Goal: Task Accomplishment & Management: Complete application form

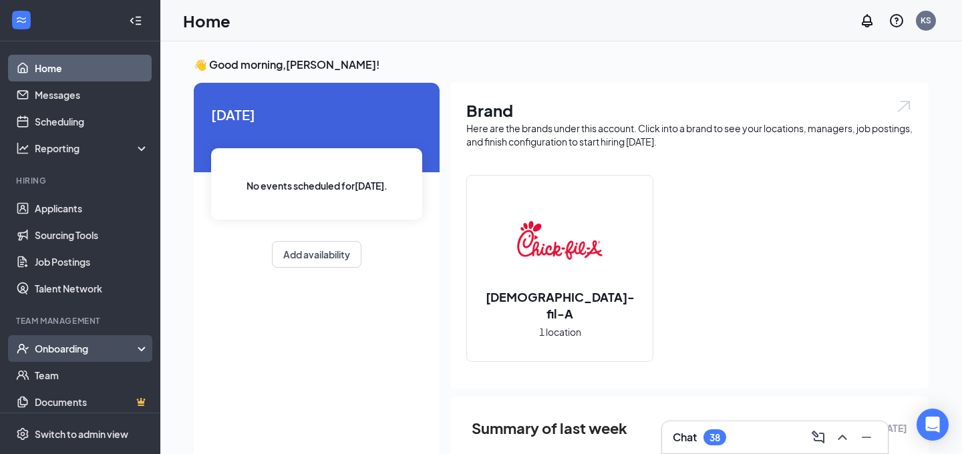
click at [77, 346] on div "Onboarding" at bounding box center [86, 348] width 103 height 13
click at [68, 371] on link "Overview" at bounding box center [92, 375] width 114 height 27
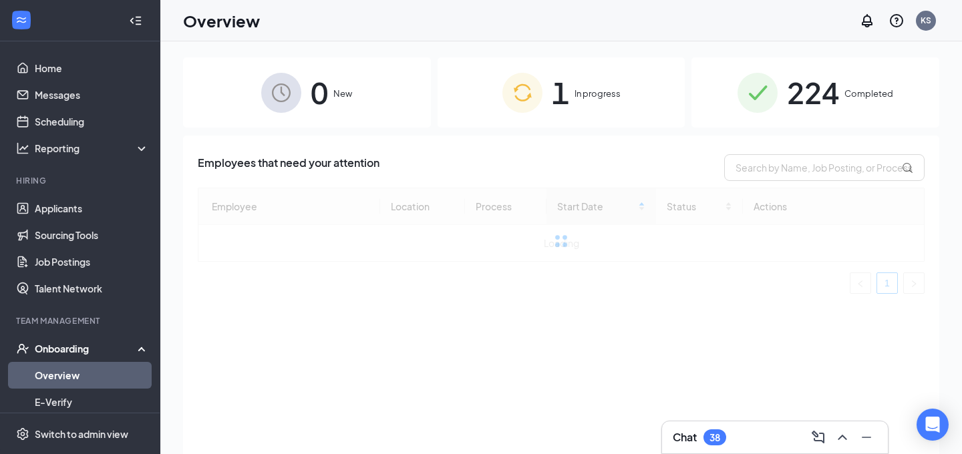
click at [598, 102] on div "1 In progress" at bounding box center [562, 92] width 248 height 70
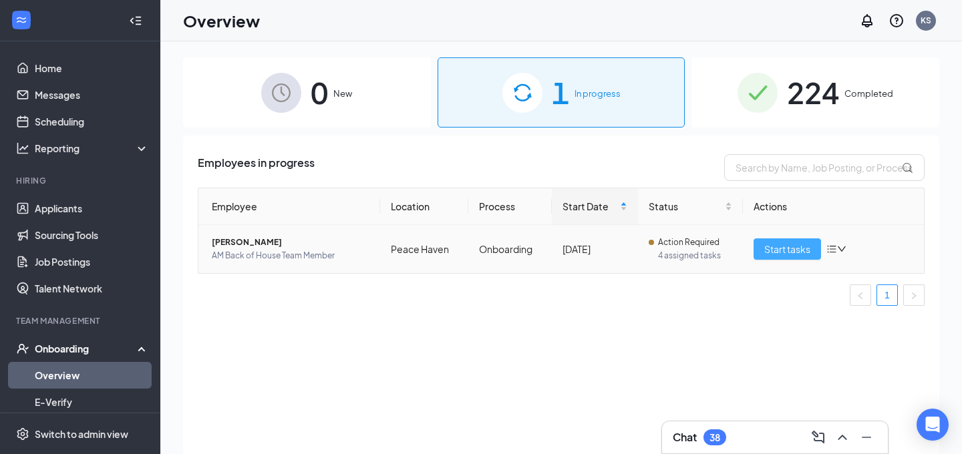
click at [777, 247] on span "Start tasks" at bounding box center [788, 249] width 46 height 15
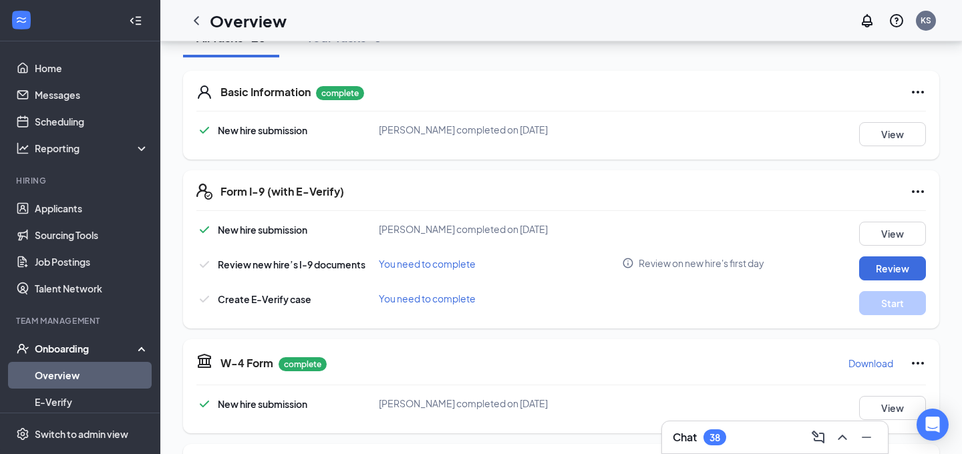
scroll to position [207, 0]
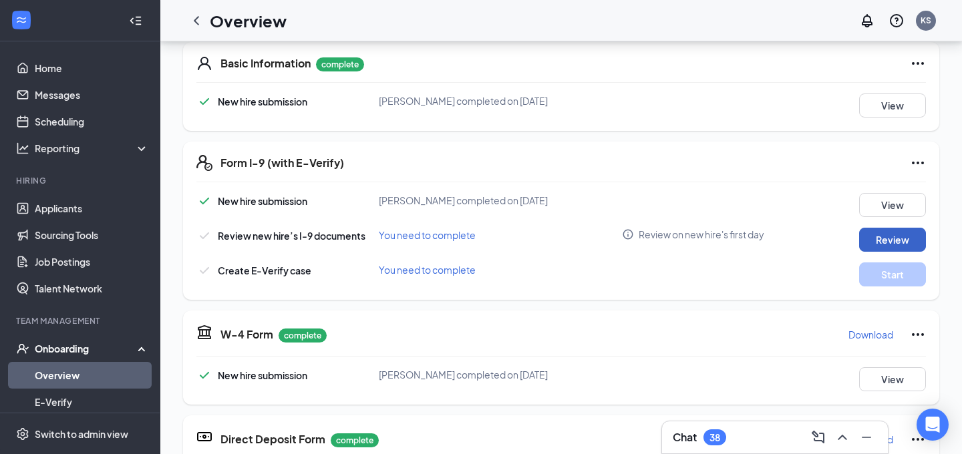
click at [902, 244] on button "Review" at bounding box center [893, 240] width 67 height 24
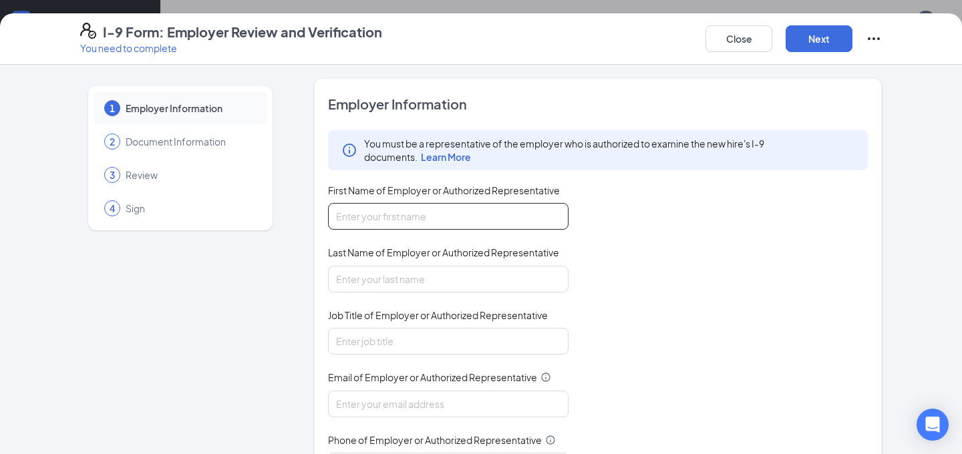
click at [473, 217] on input "First Name of Employer or Authorized Representative" at bounding box center [448, 216] width 241 height 27
type input "Kaylee"
type input "[PERSON_NAME]"
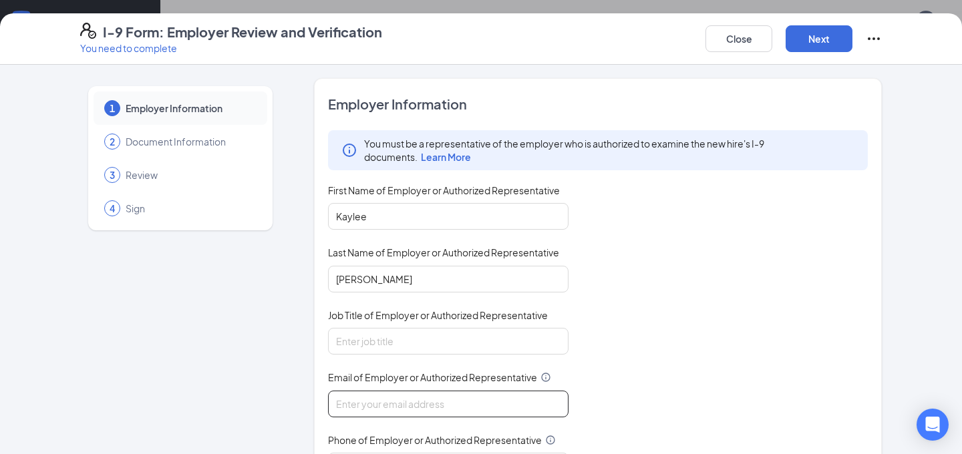
type input "[EMAIL_ADDRESS][DOMAIN_NAME]"
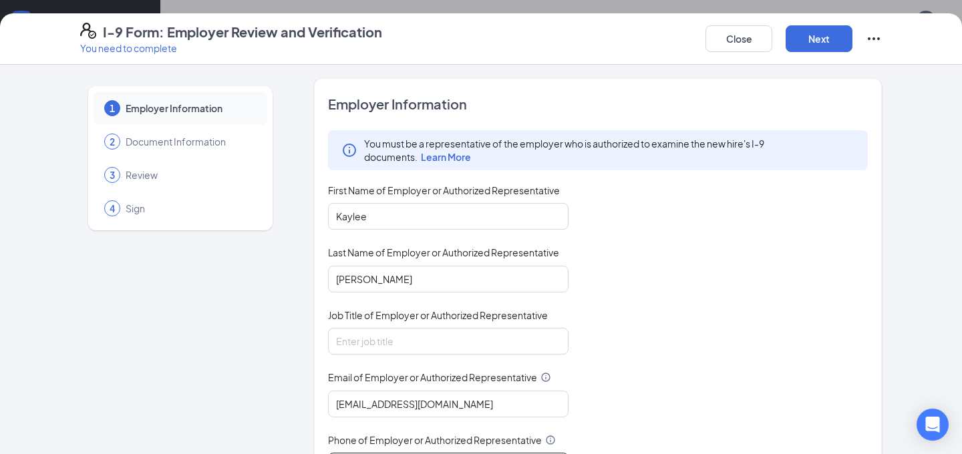
type input "9043239819"
click at [410, 344] on input "Job Title of Employer or Authorized Representative" at bounding box center [448, 341] width 241 height 27
type input "Executive Director"
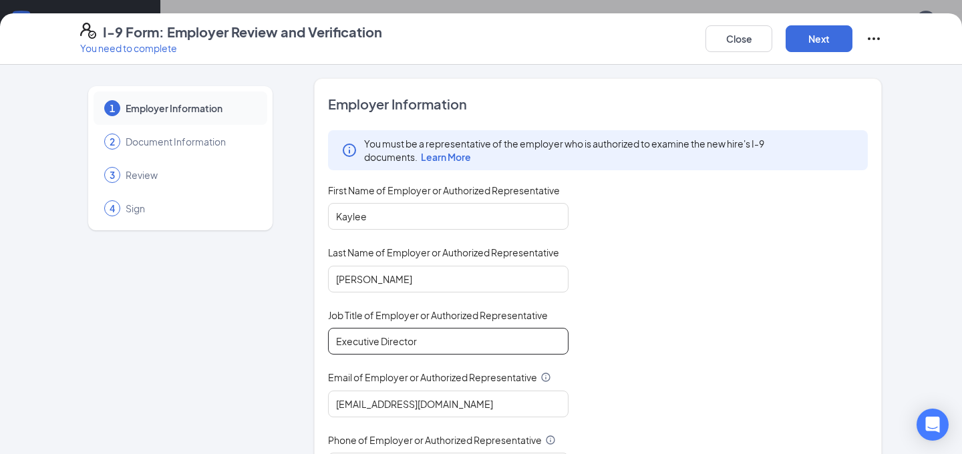
scroll to position [162, 0]
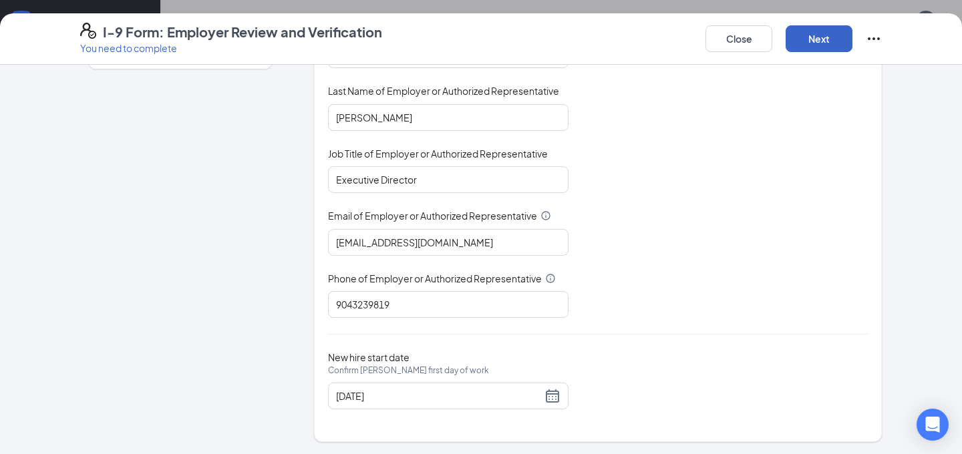
click at [812, 40] on button "Next" at bounding box center [819, 38] width 67 height 27
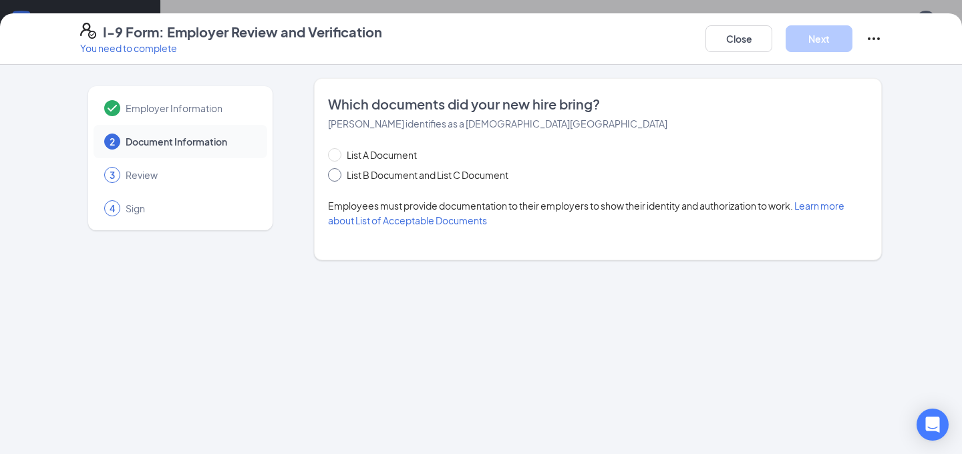
click at [417, 170] on span "List B Document and List C Document" at bounding box center [428, 175] width 172 height 15
click at [338, 170] on input "List B Document and List C Document" at bounding box center [332, 172] width 9 height 9
radio input "true"
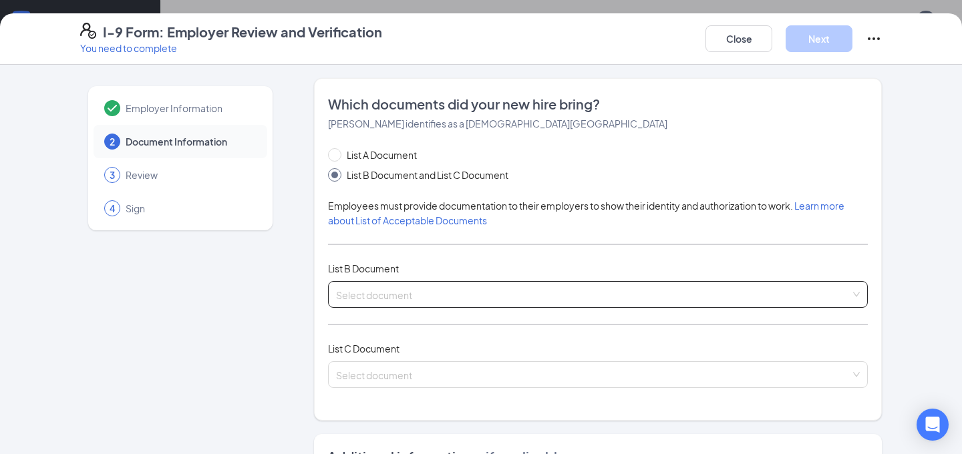
click at [356, 289] on input "search" at bounding box center [593, 292] width 515 height 20
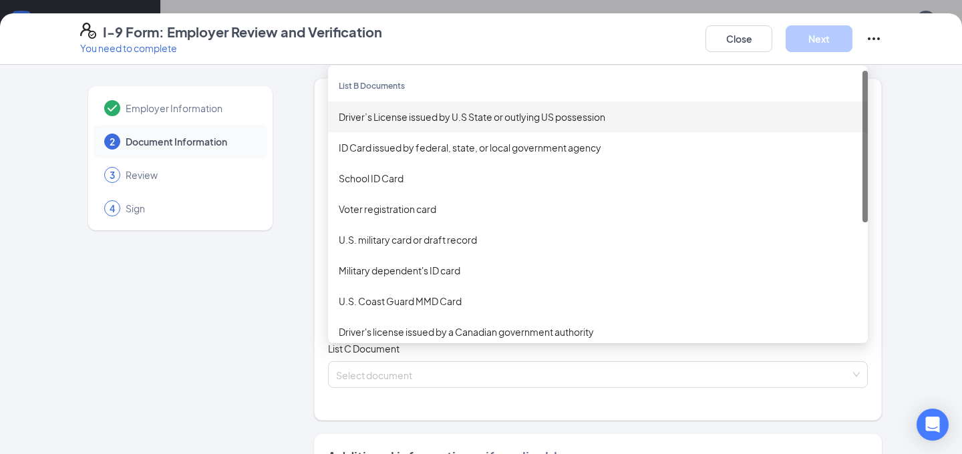
click at [406, 121] on div "Driver’s License issued by U.S State or outlying US possession" at bounding box center [598, 117] width 519 height 15
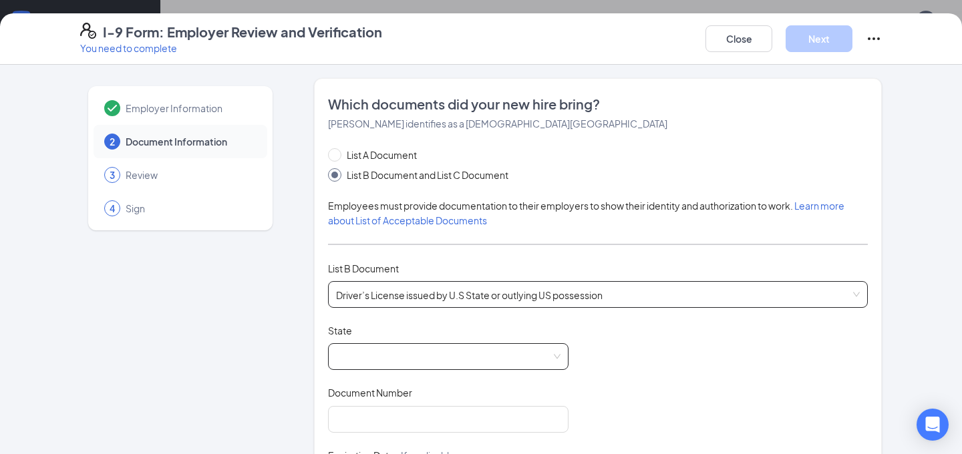
click at [393, 348] on span at bounding box center [448, 356] width 225 height 25
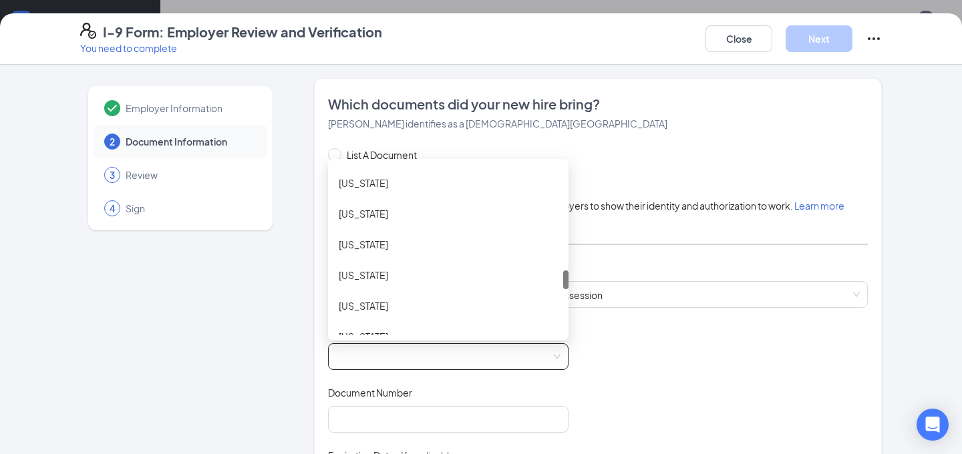
scroll to position [968, 0]
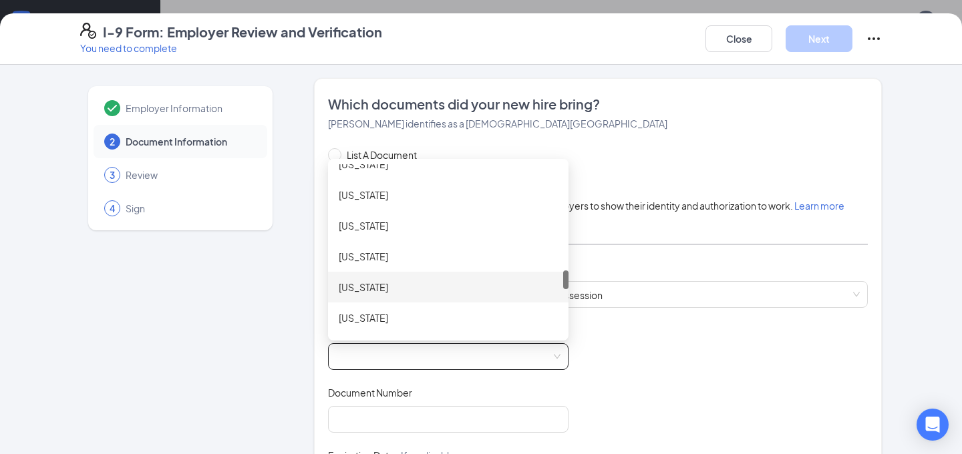
click at [395, 287] on div "[US_STATE]" at bounding box center [448, 287] width 219 height 15
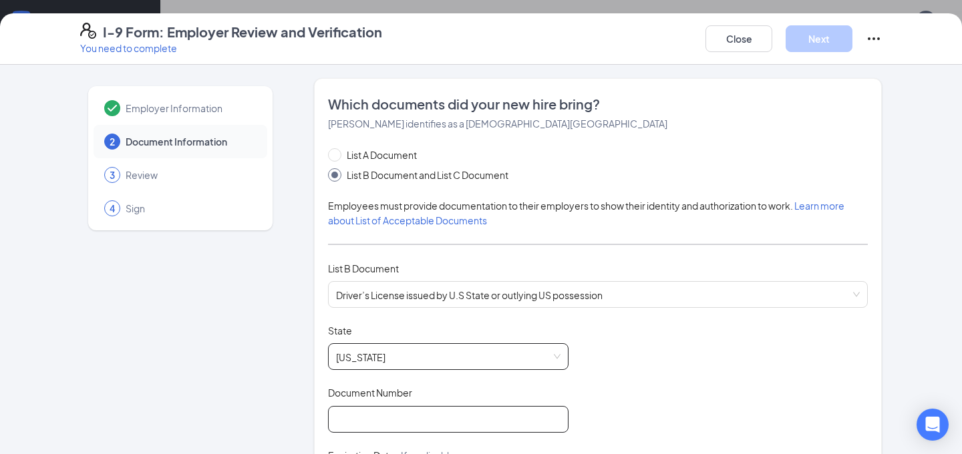
click at [384, 424] on input "Document Number" at bounding box center [448, 419] width 241 height 27
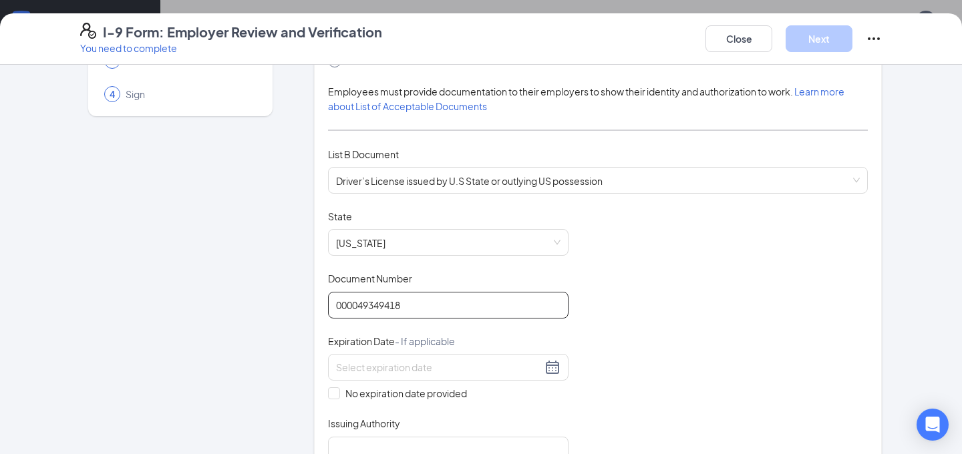
scroll to position [115, 0]
type input "000049349418"
click at [551, 359] on div at bounding box center [448, 367] width 225 height 16
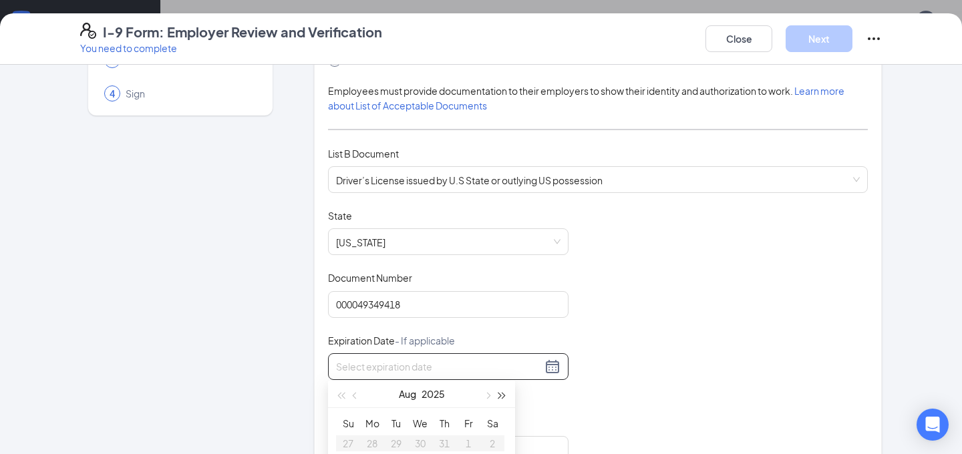
click at [501, 391] on button "button" at bounding box center [502, 394] width 15 height 27
click at [356, 397] on span "button" at bounding box center [356, 396] width 7 height 7
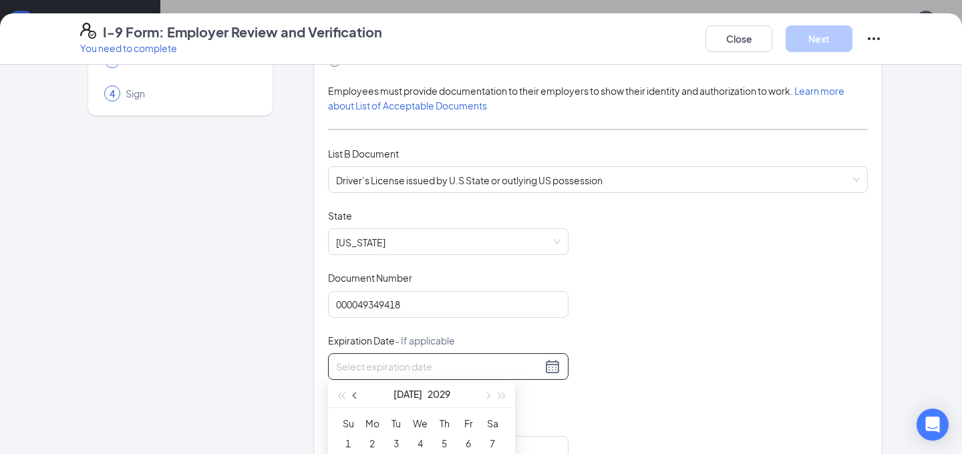
click at [356, 397] on span "button" at bounding box center [356, 396] width 7 height 7
click at [363, 394] on button "button" at bounding box center [355, 394] width 15 height 27
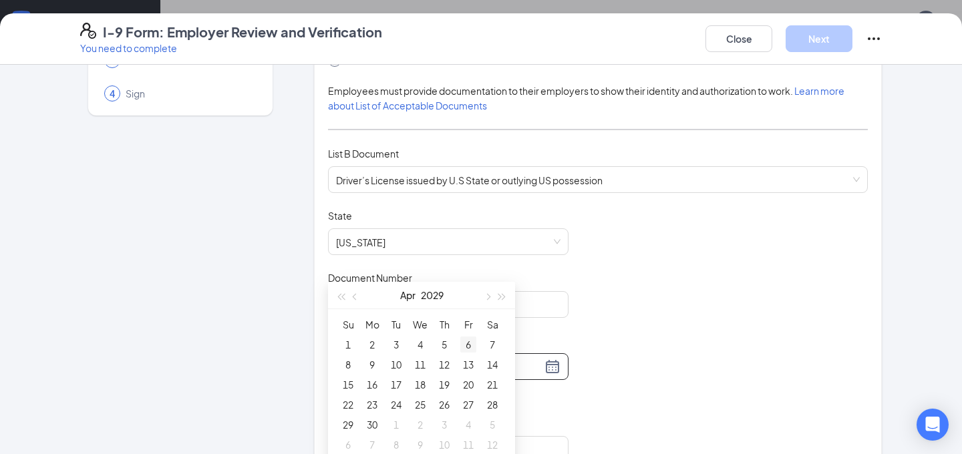
scroll to position [309, 0]
type input "[DATE]"
click at [371, 362] on div "9" at bounding box center [372, 362] width 16 height 16
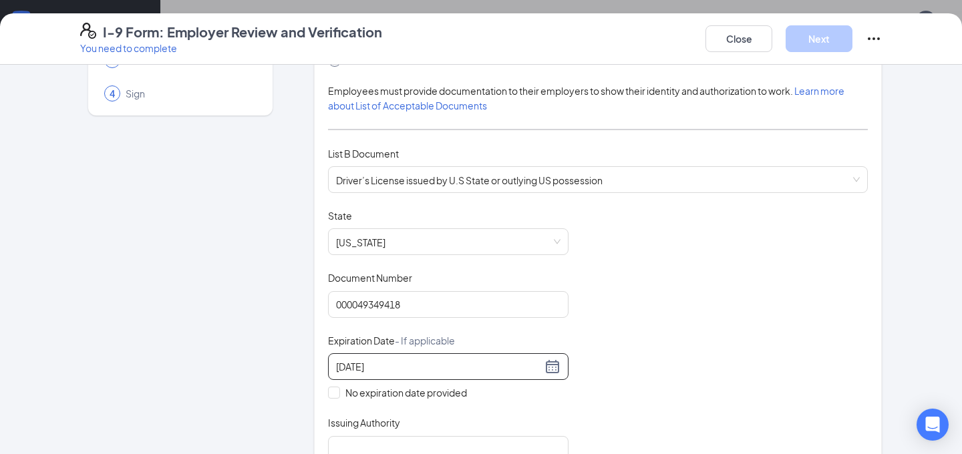
click at [592, 425] on div "Document Title Driver’s License issued by U.S State or outlying US possession S…" at bounding box center [598, 336] width 540 height 254
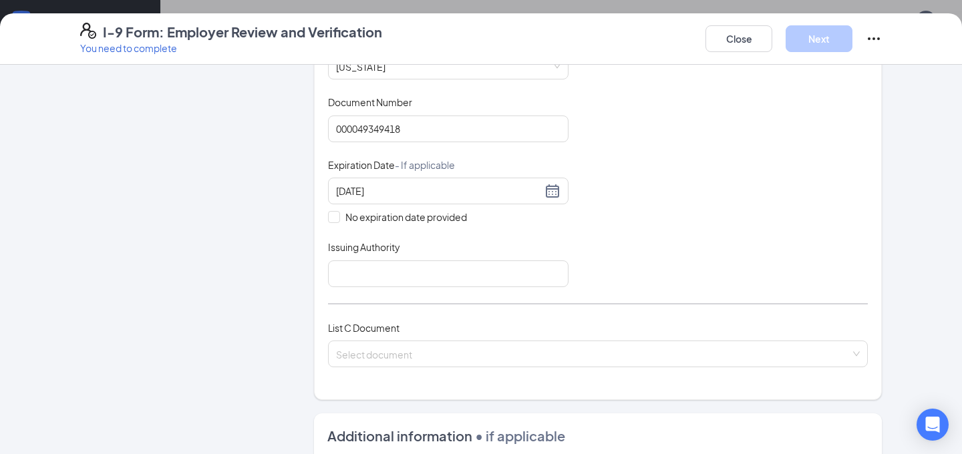
scroll to position [291, 0]
click at [386, 260] on input "Issuing Authority" at bounding box center [448, 273] width 241 height 27
type input "[US_STATE]"
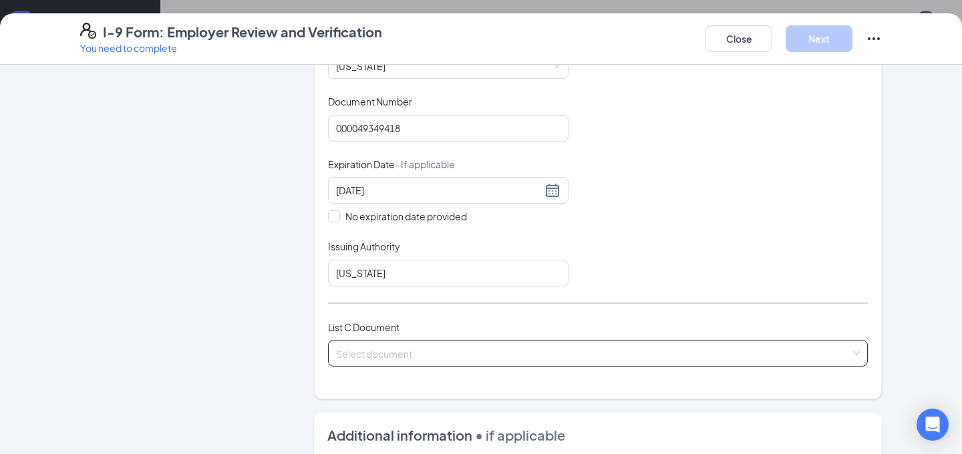
click at [451, 349] on input "search" at bounding box center [593, 351] width 515 height 20
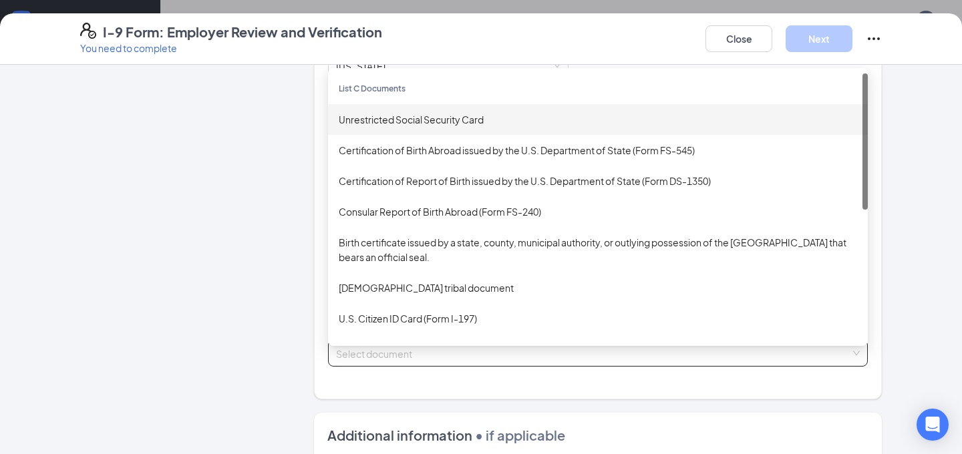
click at [438, 116] on div "Unrestricted Social Security Card" at bounding box center [598, 119] width 519 height 15
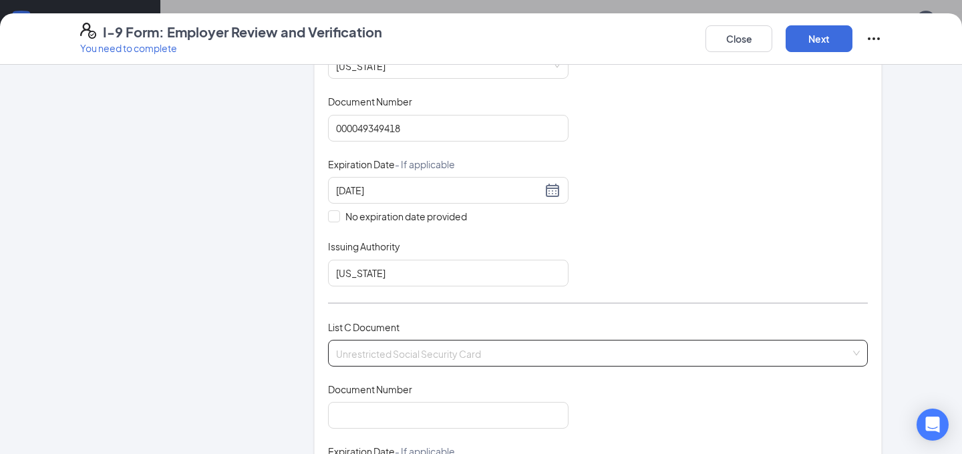
click at [453, 354] on span "Unrestricted Social Security Card" at bounding box center [598, 353] width 524 height 25
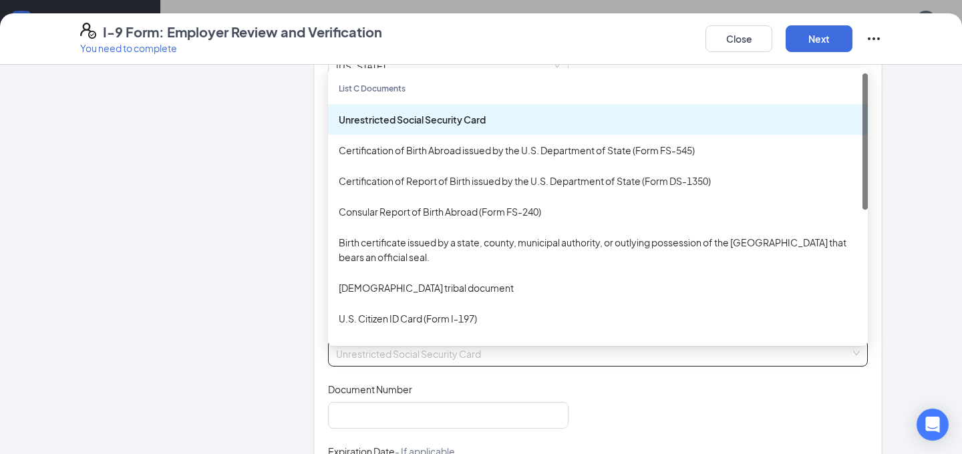
click at [453, 355] on span "Unrestricted Social Security Card" at bounding box center [598, 353] width 524 height 25
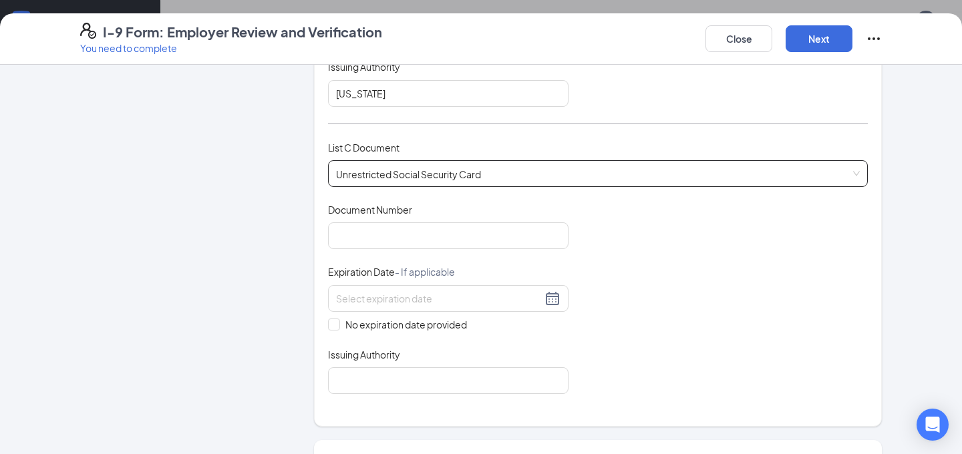
scroll to position [477, 0]
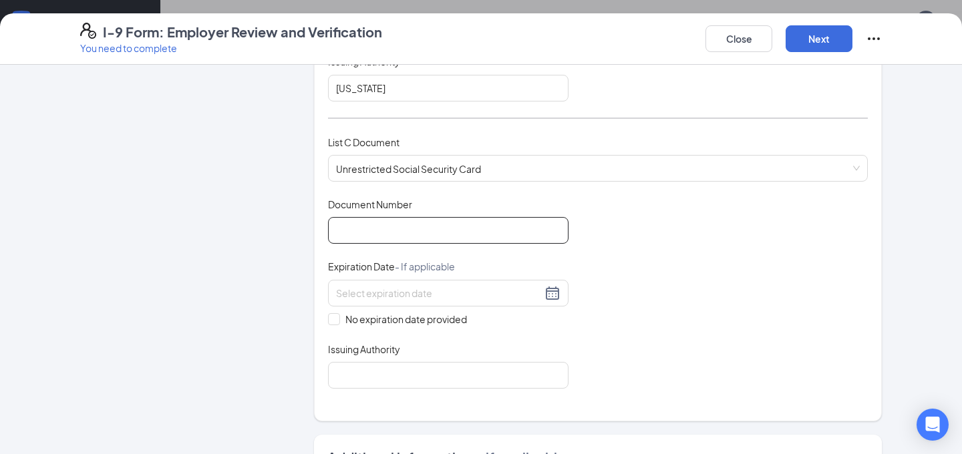
click at [416, 233] on input "Document Number" at bounding box center [448, 230] width 241 height 27
type input "687124267"
click at [334, 317] on input "No expiration date provided" at bounding box center [332, 317] width 9 height 9
checkbox input "true"
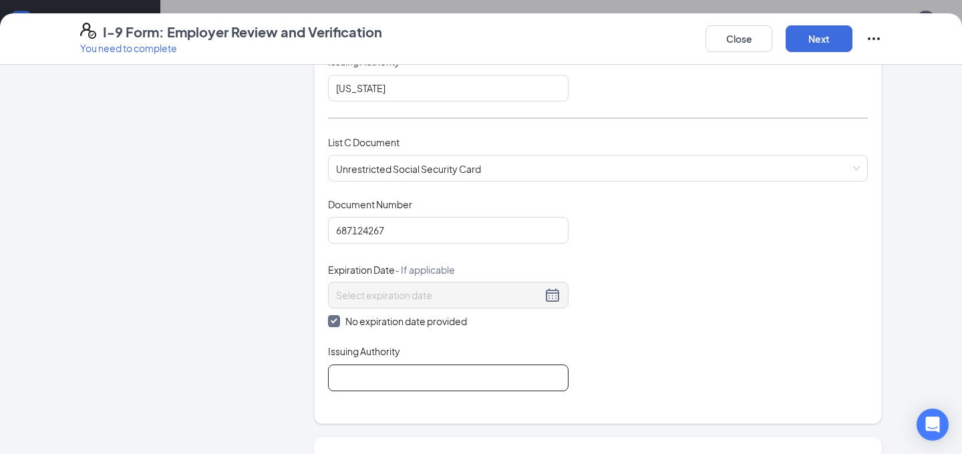
click at [365, 375] on input "Issuing Authority" at bounding box center [448, 378] width 241 height 27
type input "Social Security Administration"
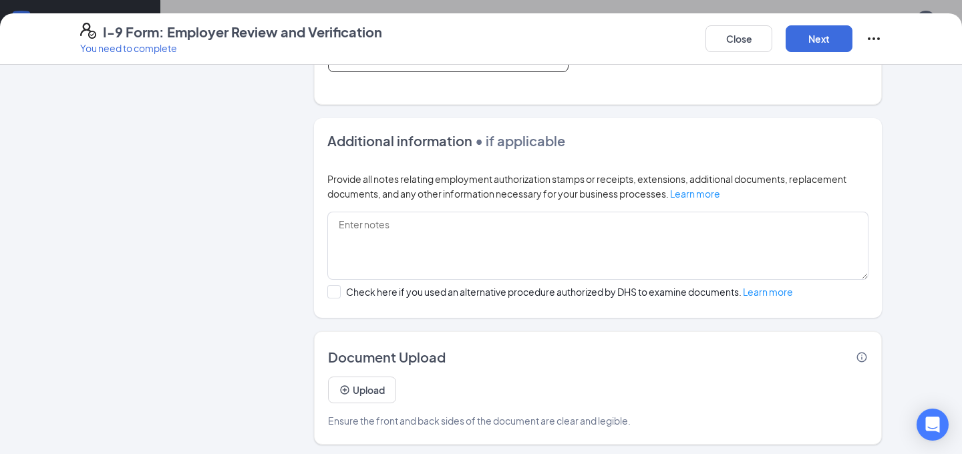
scroll to position [490, 0]
click at [838, 43] on button "Next" at bounding box center [819, 38] width 67 height 27
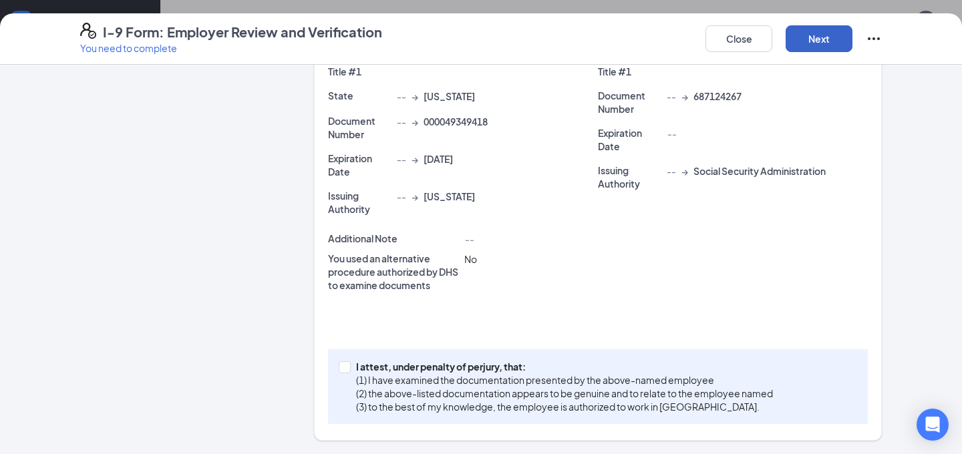
scroll to position [378, 0]
click at [358, 366] on p "I attest, under penalty of perjury, that:" at bounding box center [564, 367] width 417 height 13
click at [348, 366] on input "I attest, under penalty of [PERSON_NAME], that: (1) I have examined the documen…" at bounding box center [343, 366] width 9 height 9
checkbox input "true"
click at [815, 39] on button "Next" at bounding box center [819, 38] width 67 height 27
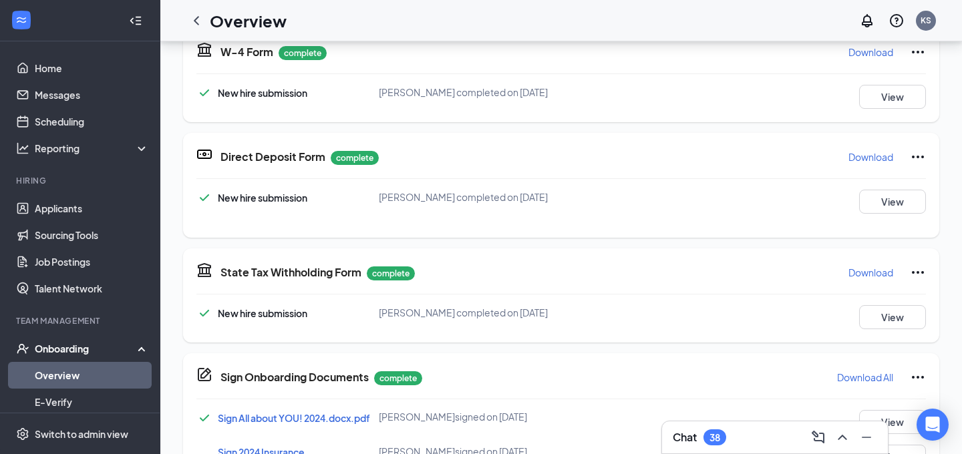
scroll to position [220, 0]
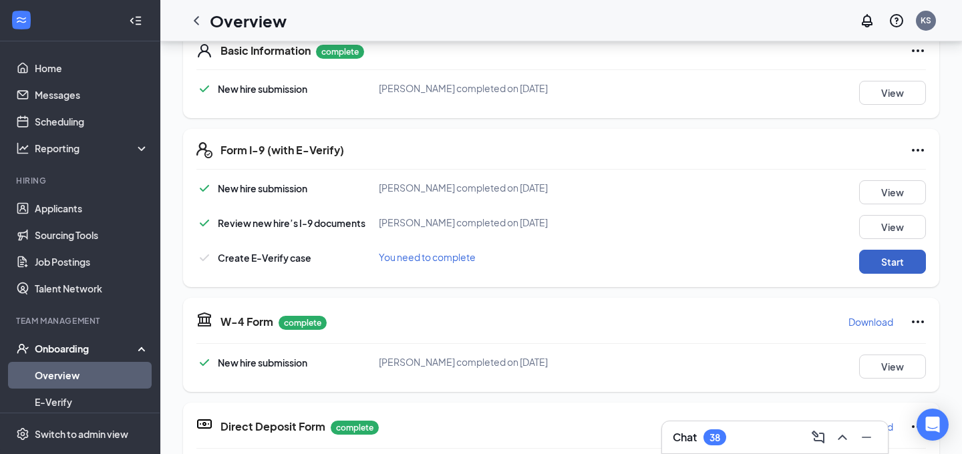
click at [908, 266] on button "Start" at bounding box center [893, 262] width 67 height 24
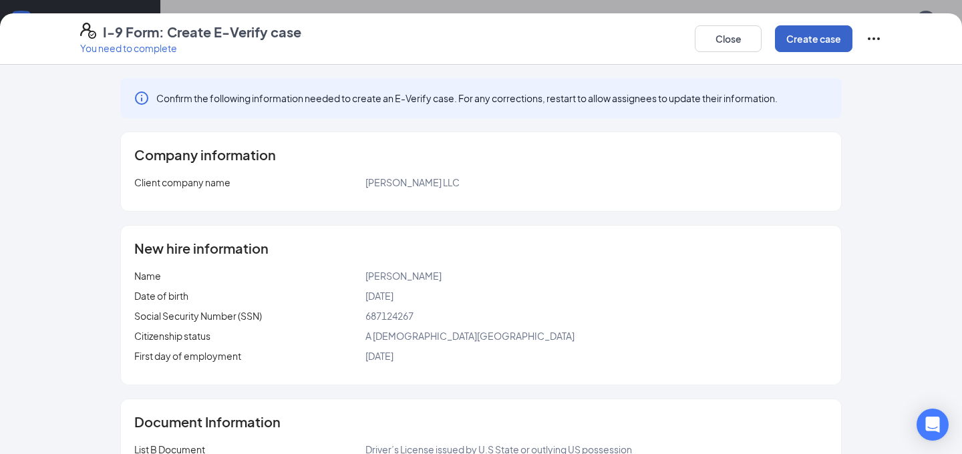
click at [827, 43] on button "Create case" at bounding box center [814, 38] width 78 height 27
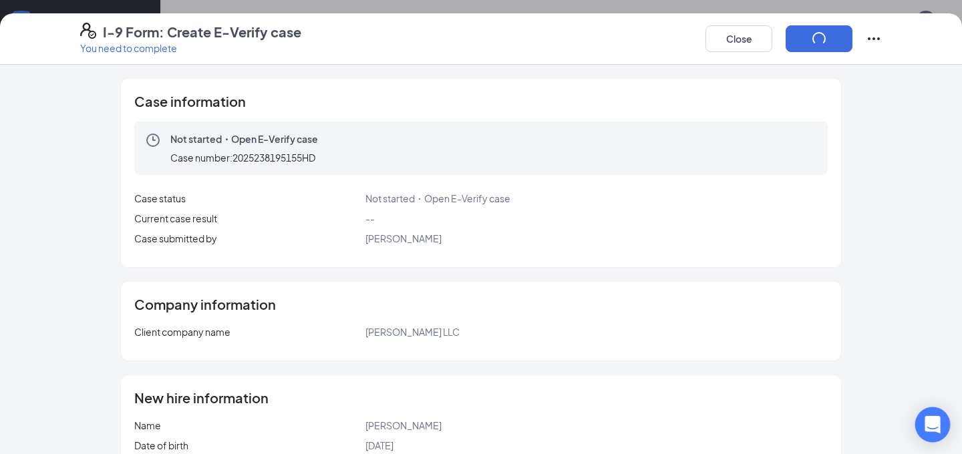
click at [938, 424] on icon "Open Intercom Messenger" at bounding box center [932, 424] width 15 height 17
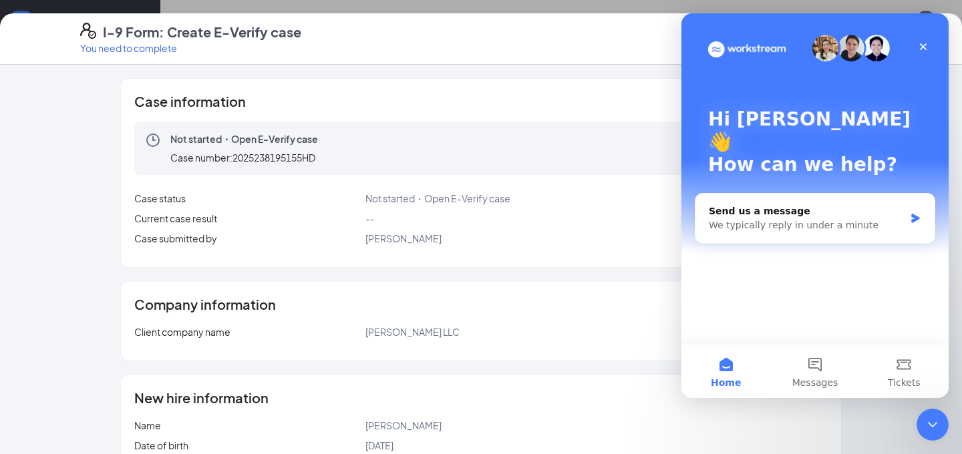
scroll to position [0, 0]
click at [533, 122] on div "Not started・Open E-Verify case Case number: 2025238195155HD" at bounding box center [481, 148] width 694 height 53
click at [509, 106] on div "Case information" at bounding box center [481, 101] width 694 height 13
click at [923, 41] on icon "Close" at bounding box center [923, 46] width 11 height 11
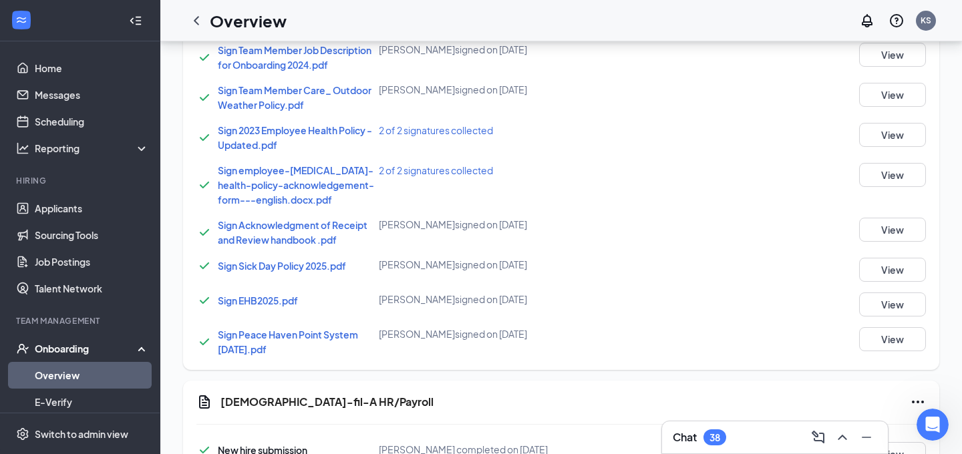
scroll to position [1267, 0]
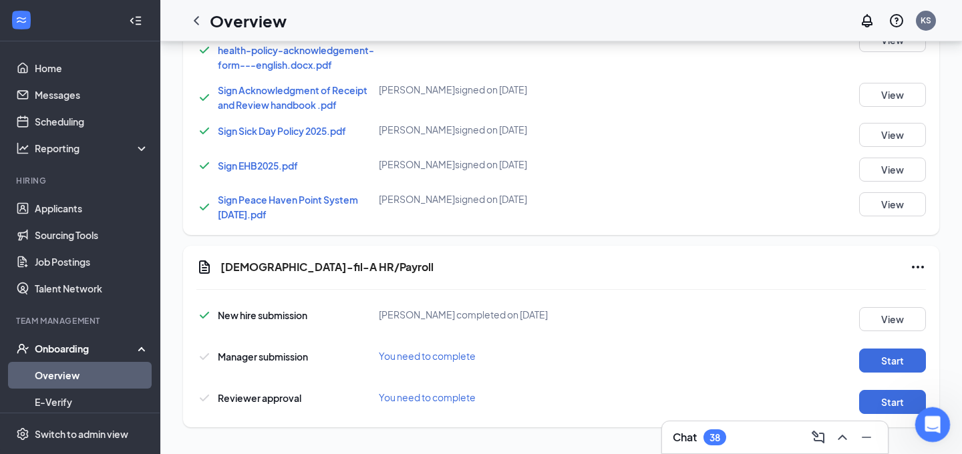
click at [933, 430] on icon "Open Intercom Messenger" at bounding box center [931, 423] width 22 height 22
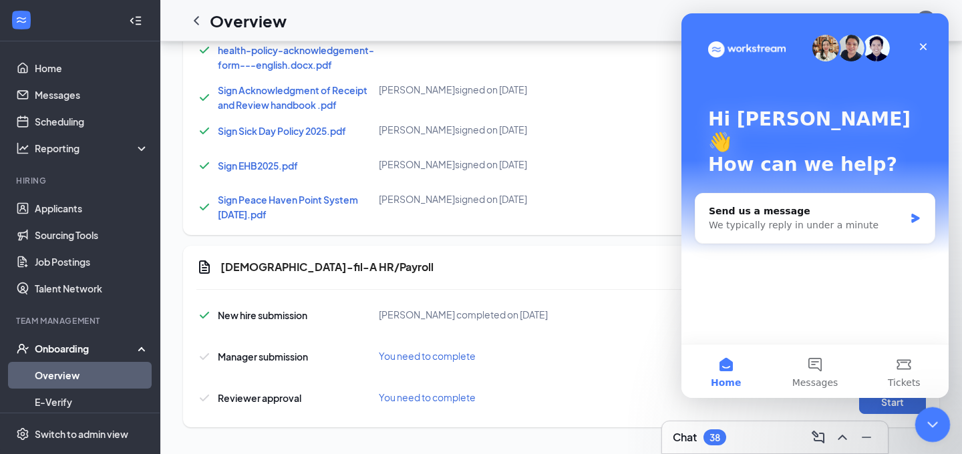
click at [943, 431] on div "Close Intercom Messenger" at bounding box center [931, 423] width 32 height 32
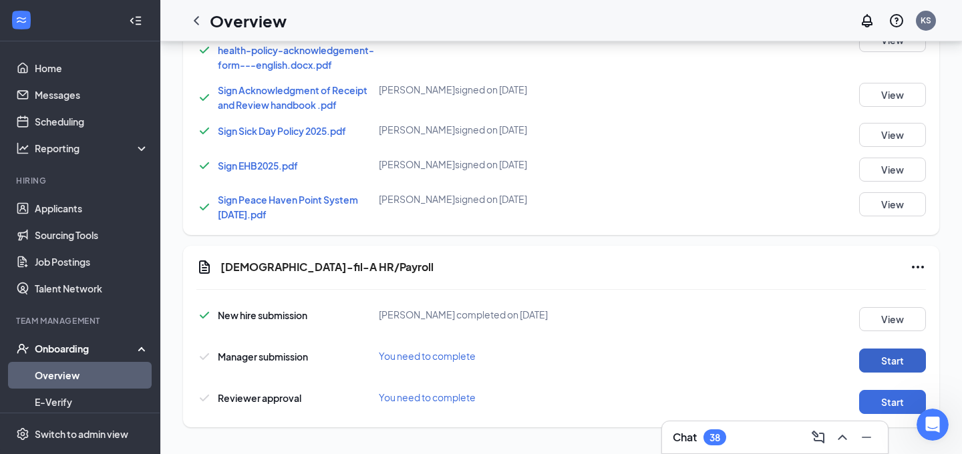
click at [904, 363] on button "Start" at bounding box center [893, 361] width 67 height 24
click at [886, 409] on div "Minimize" at bounding box center [866, 409] width 43 height 22
click at [887, 394] on button "Start" at bounding box center [893, 402] width 67 height 24
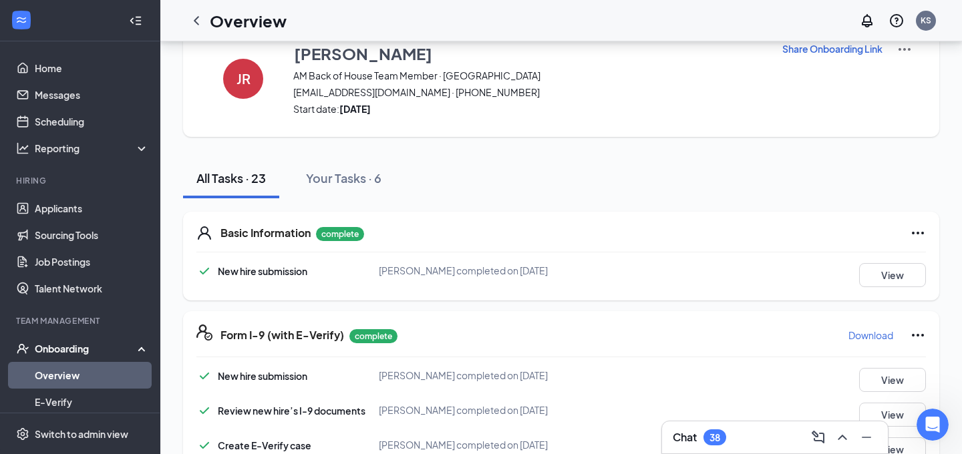
scroll to position [0, 0]
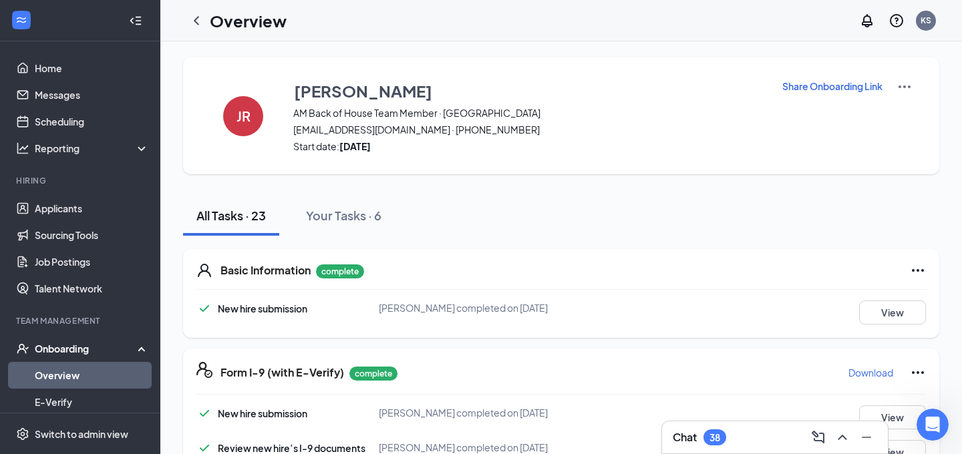
click at [735, 430] on div "Chat 38" at bounding box center [775, 437] width 205 height 21
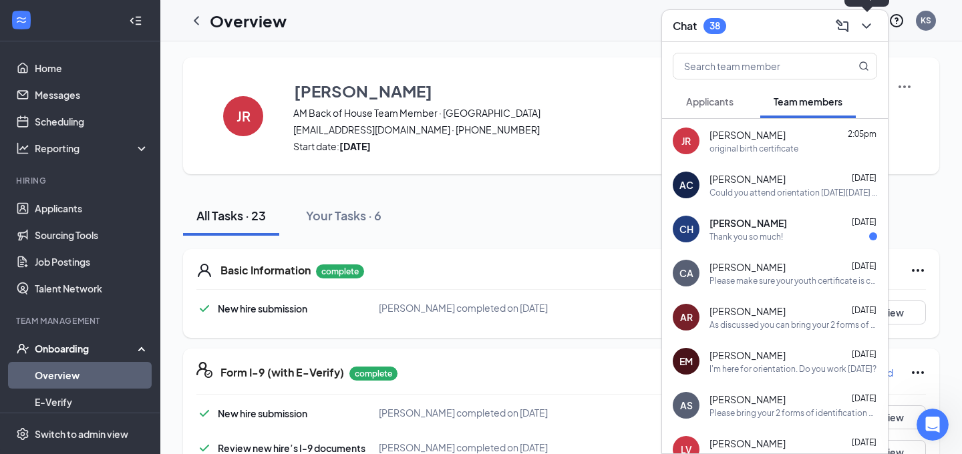
click at [866, 29] on icon "ChevronDown" at bounding box center [867, 26] width 16 height 16
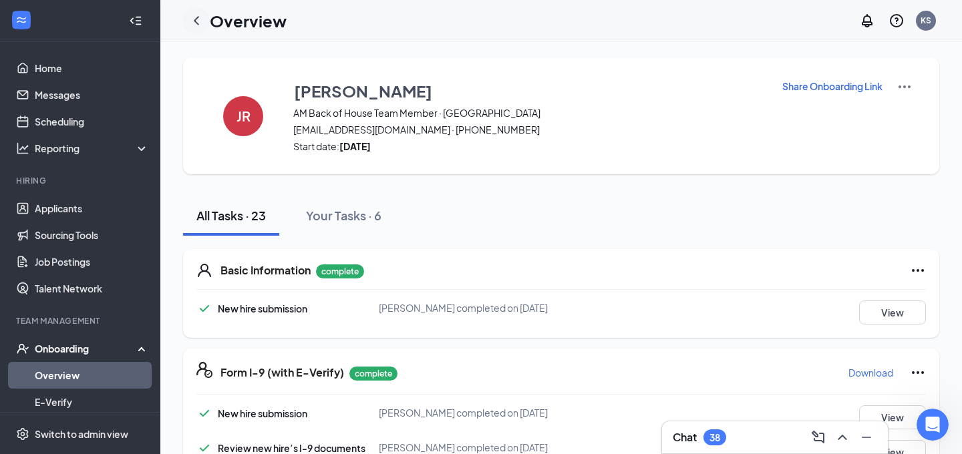
click at [188, 17] on div at bounding box center [196, 20] width 27 height 27
click at [205, 17] on div at bounding box center [196, 20] width 27 height 27
click at [197, 19] on icon "ChevronLeft" at bounding box center [196, 21] width 16 height 16
